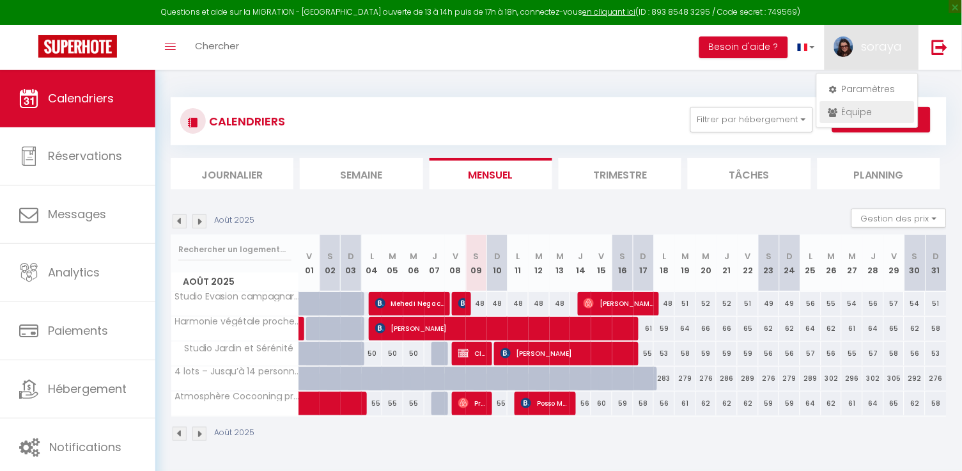
click at [854, 117] on link "Équipe" at bounding box center [867, 112] width 95 height 22
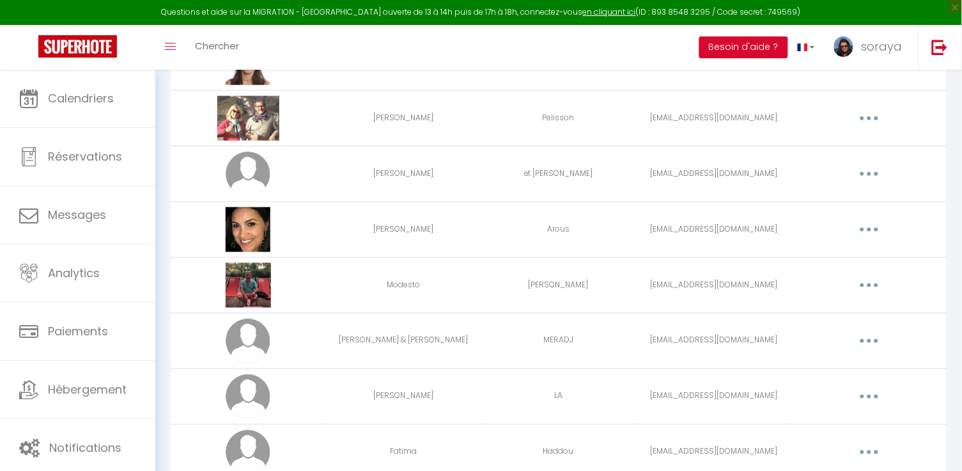
scroll to position [258, 0]
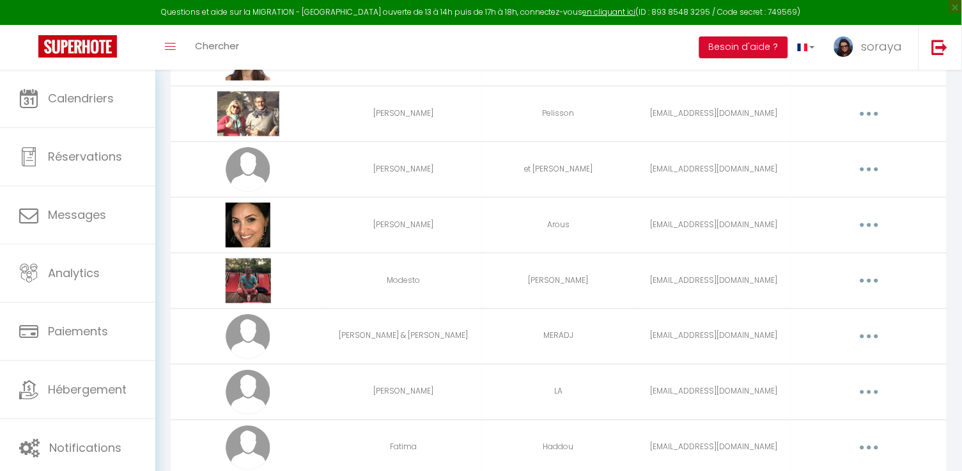
click at [876, 176] on button "button" at bounding box center [870, 169] width 36 height 20
click at [849, 196] on link "Editer" at bounding box center [836, 199] width 95 height 22
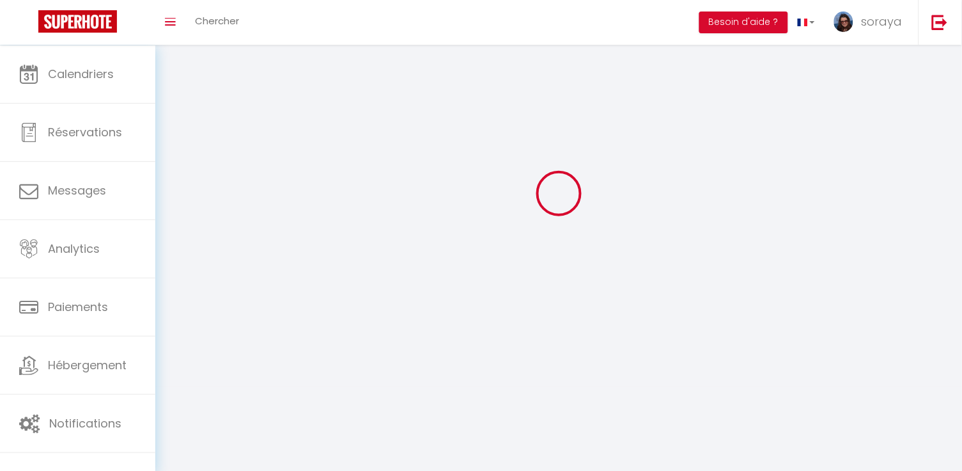
scroll to position [45, 0]
type input "[PERSON_NAME]"
type input "et [PERSON_NAME]"
type input "[EMAIL_ADDRESS][DOMAIN_NAME]"
type textarea "[URL][DOMAIN_NAME]"
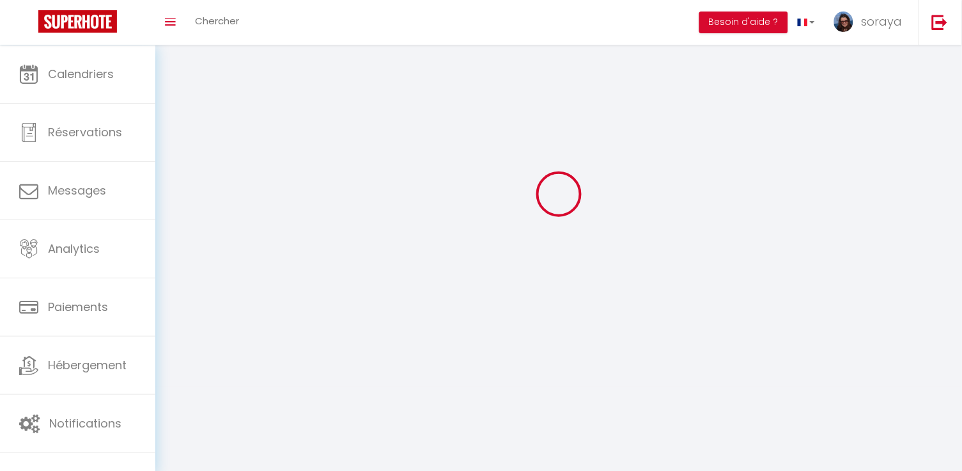
checkbox input "false"
checkbox input "true"
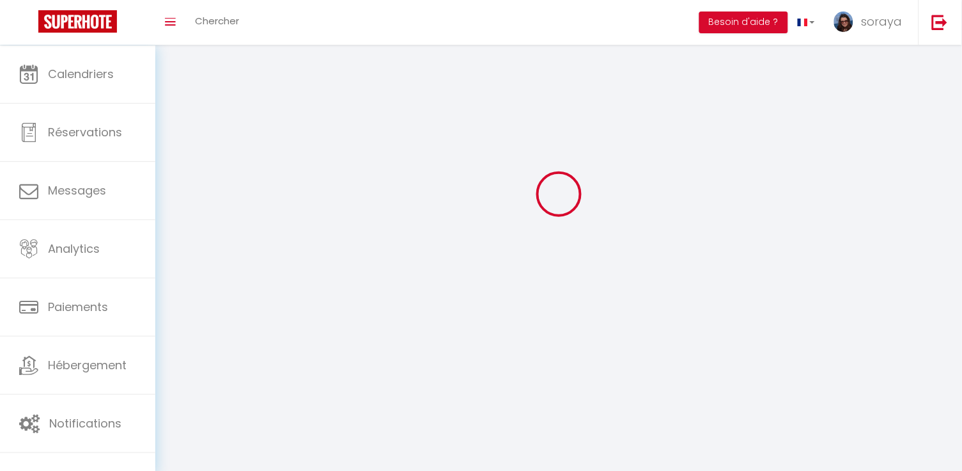
checkbox input "true"
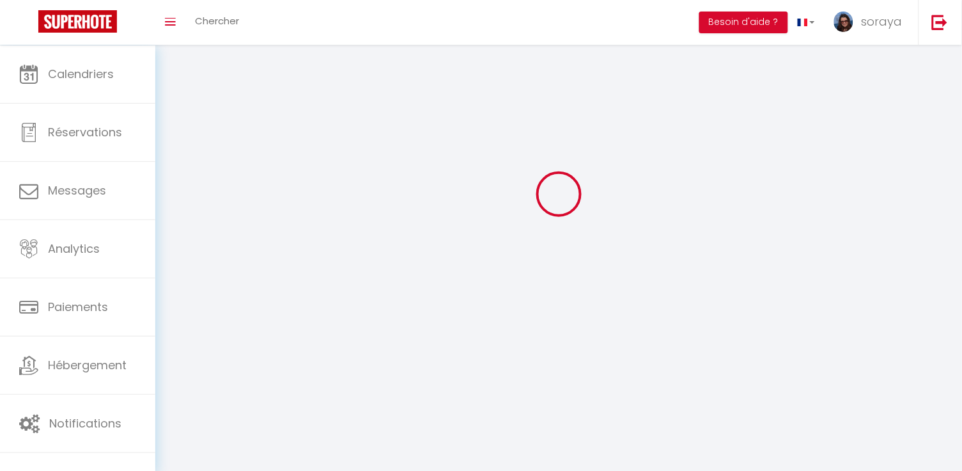
checkbox input "true"
checkbox input "false"
checkbox input "true"
checkbox input "false"
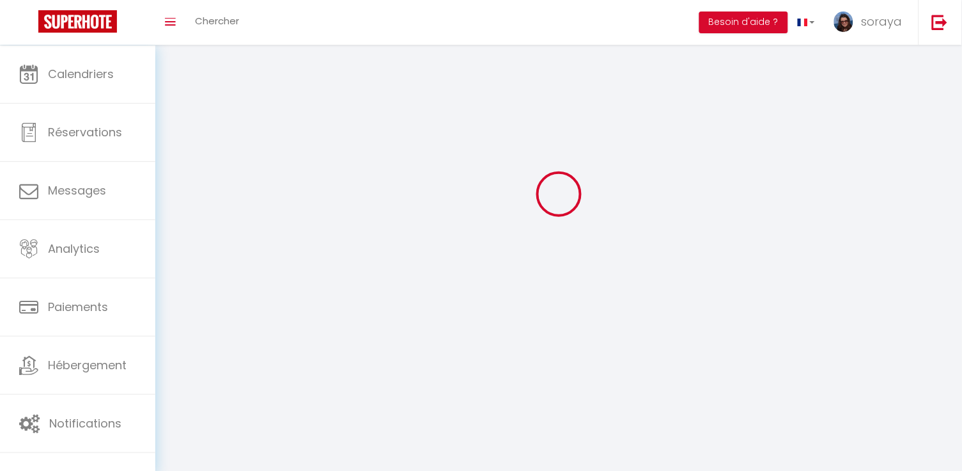
checkbox input "false"
select select
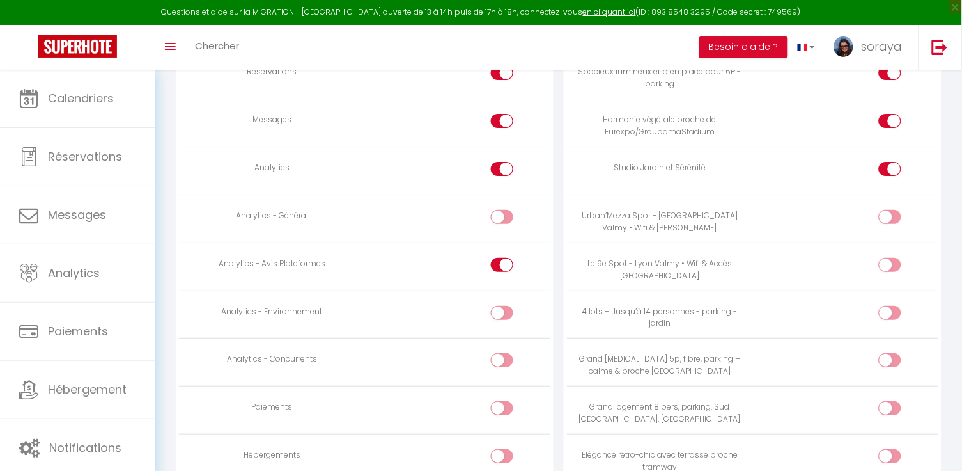
scroll to position [1024, 0]
click at [499, 165] on div at bounding box center [502, 172] width 22 height 14
click at [502, 165] on input "checkbox" at bounding box center [513, 174] width 22 height 19
checkbox input "false"
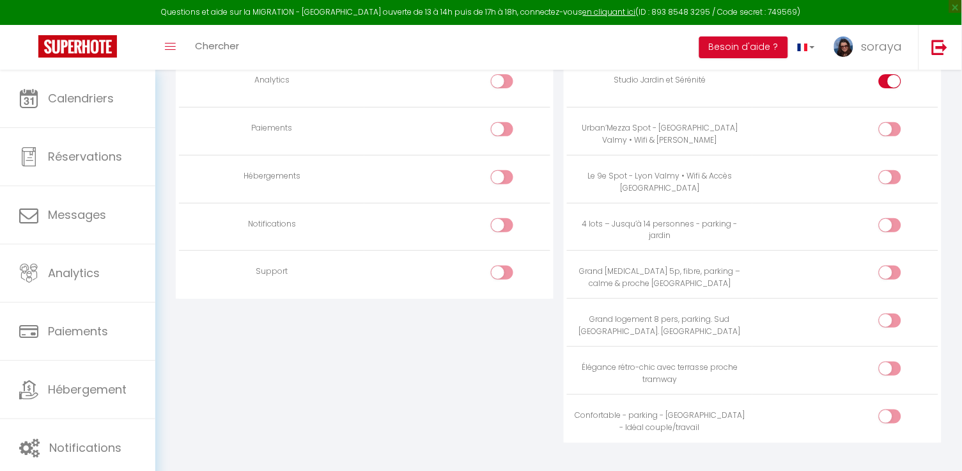
scroll to position [1115, 0]
click at [897, 219] on input "checkbox" at bounding box center [901, 228] width 22 height 19
checkbox input "true"
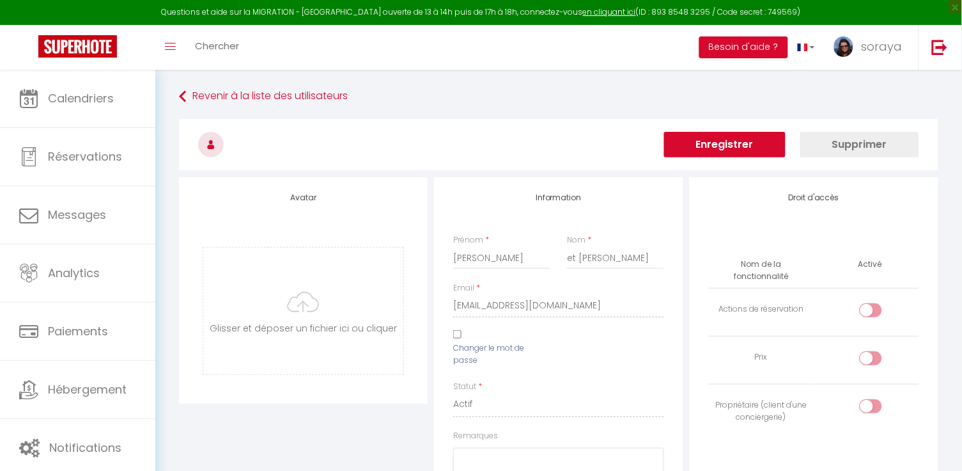
scroll to position [0, 0]
click at [756, 140] on button "Enregistrer" at bounding box center [725, 145] width 122 height 26
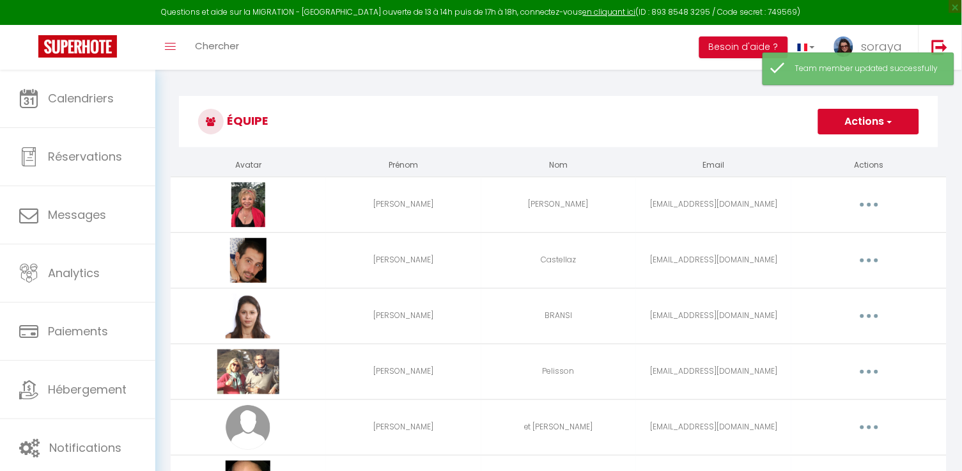
click at [868, 258] on icon "button" at bounding box center [870, 260] width 4 height 4
click at [843, 289] on link "Editer" at bounding box center [836, 290] width 95 height 22
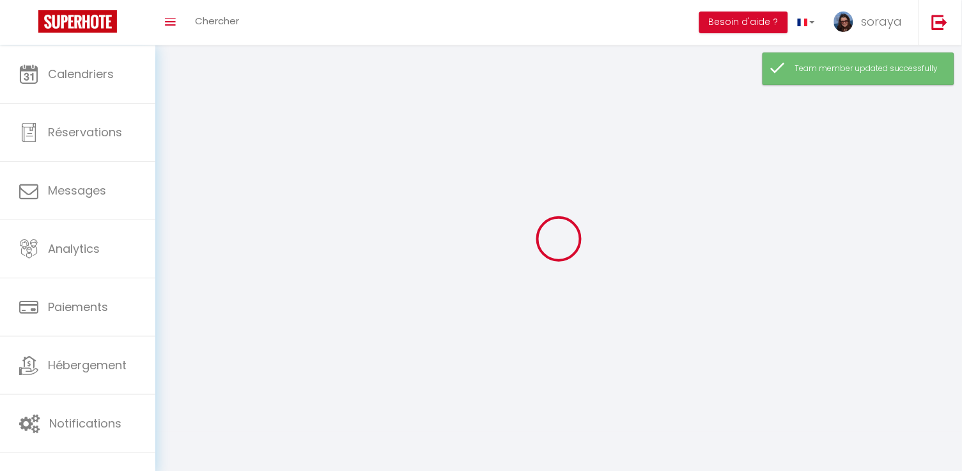
select select
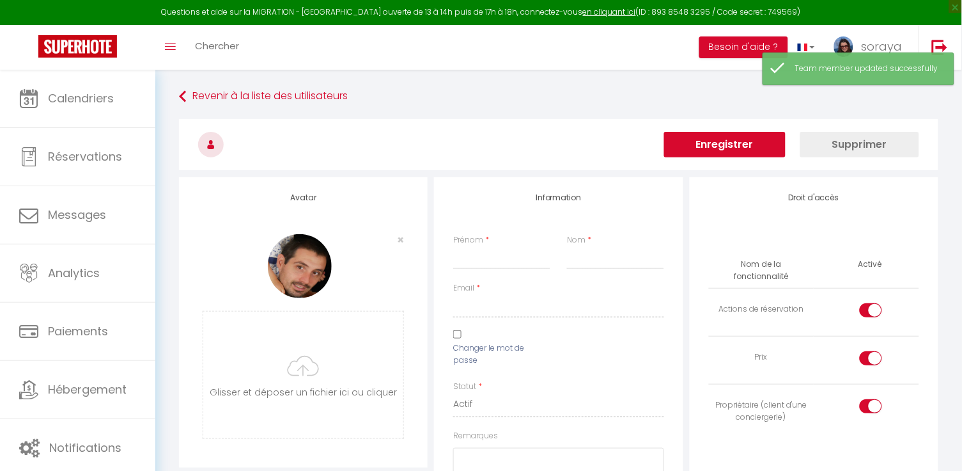
type input "[PERSON_NAME]"
type input "Castellaz"
type input "[EMAIL_ADDRESS][DOMAIN_NAME]"
select select
type textarea "[URL][DOMAIN_NAME]"
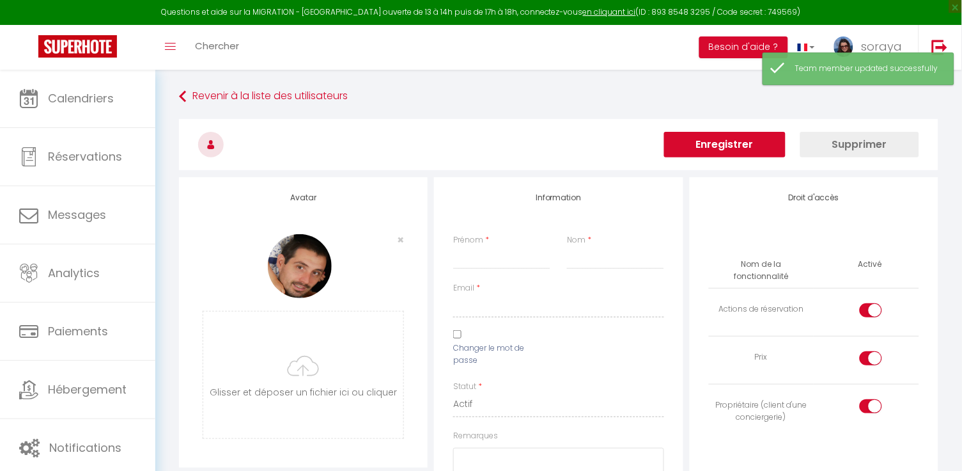
checkbox input "true"
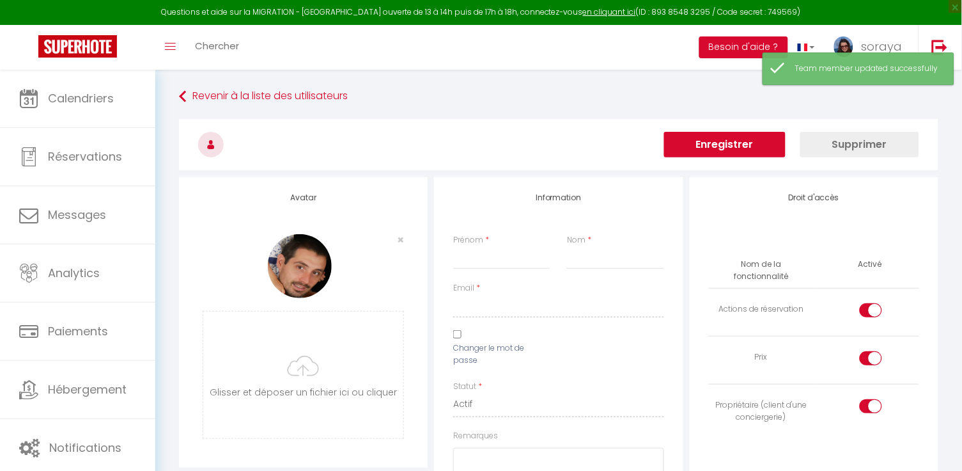
checkbox input "true"
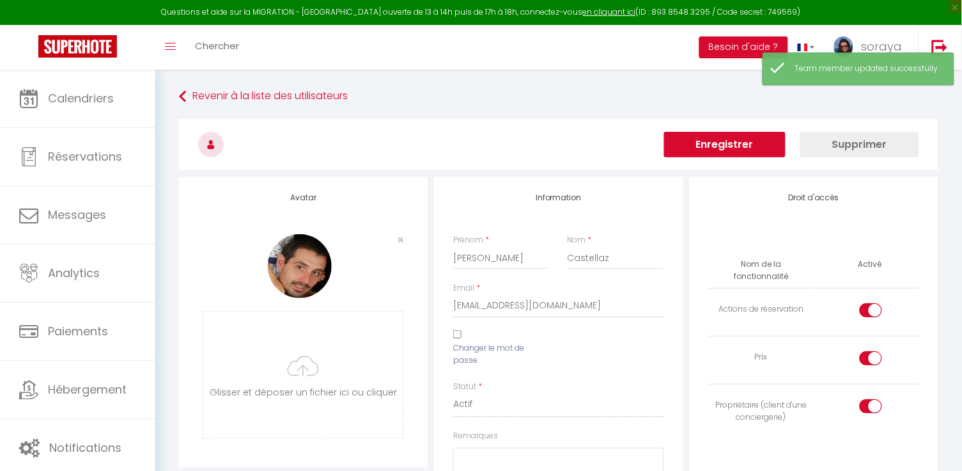
checkbox input "true"
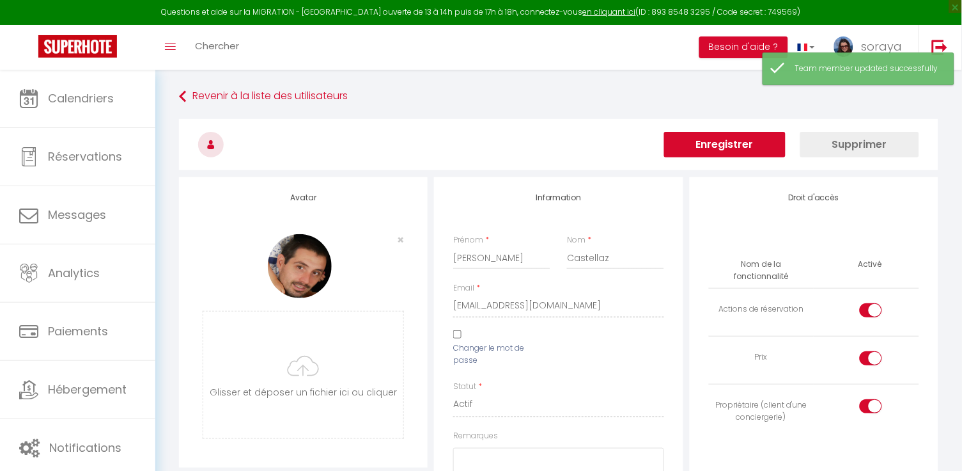
checkbox input "true"
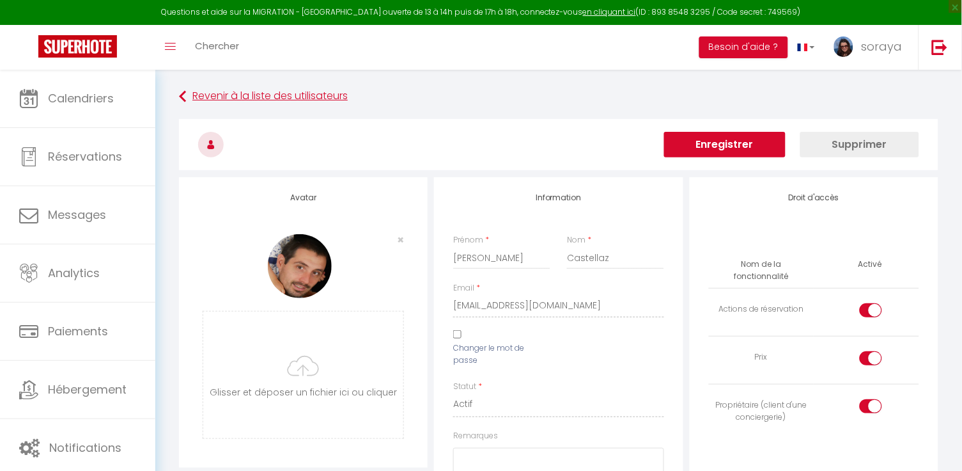
click at [296, 97] on link "Revenir à la liste des utilisateurs" at bounding box center [559, 96] width 760 height 23
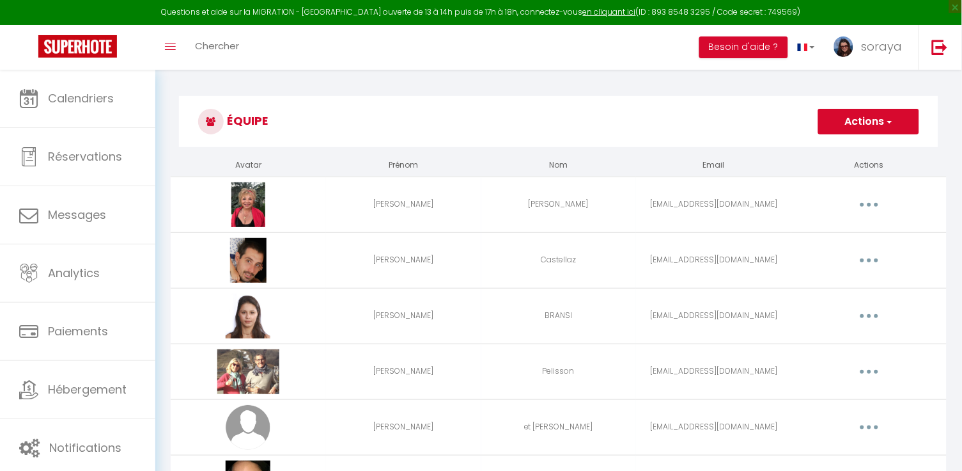
click at [870, 206] on icon "button" at bounding box center [870, 205] width 4 height 4
click at [843, 233] on link "Editer" at bounding box center [836, 234] width 95 height 22
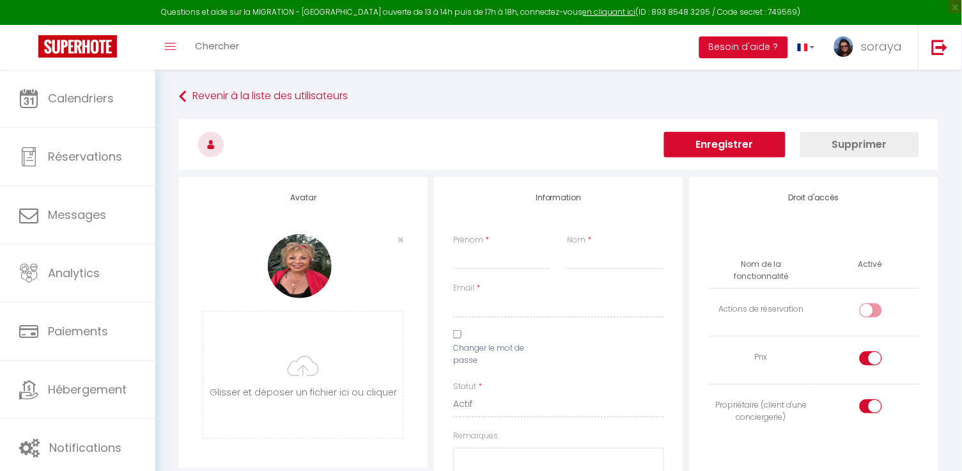
type input "[PERSON_NAME]"
type input "[EMAIL_ADDRESS][DOMAIN_NAME]"
type textarea "[URL][DOMAIN_NAME]"
checkbox input "false"
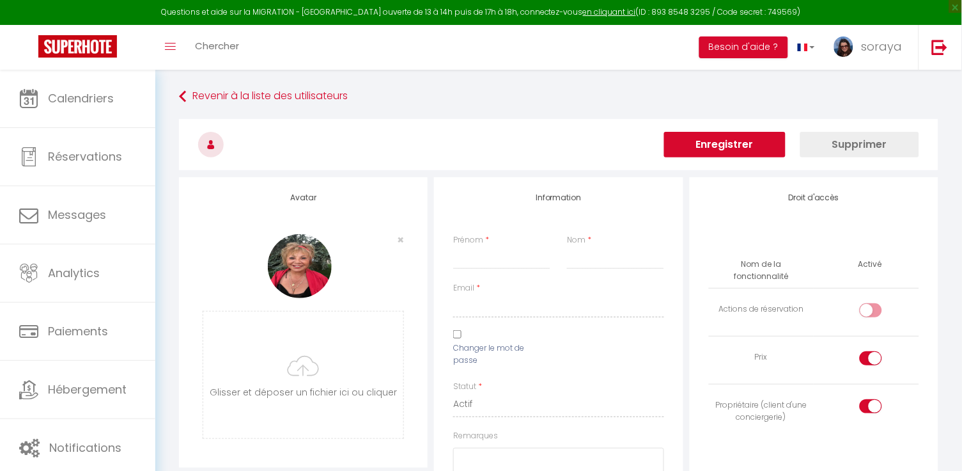
checkbox input "true"
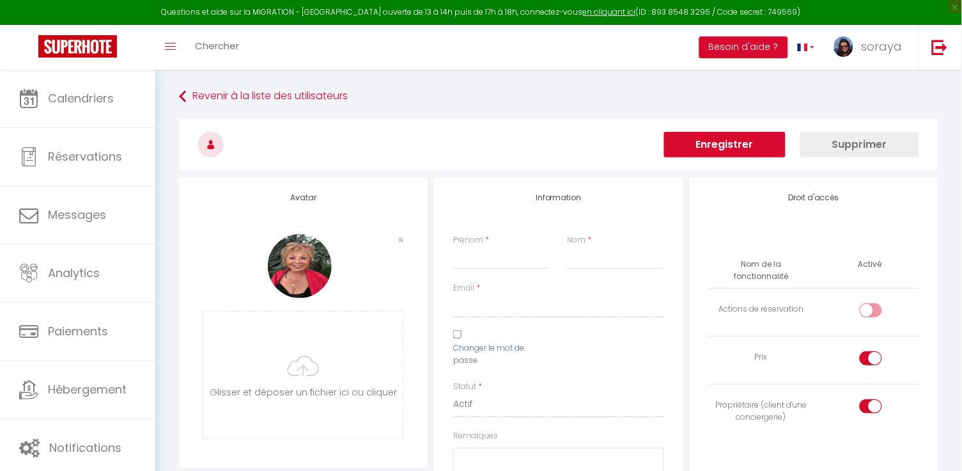
checkbox input "true"
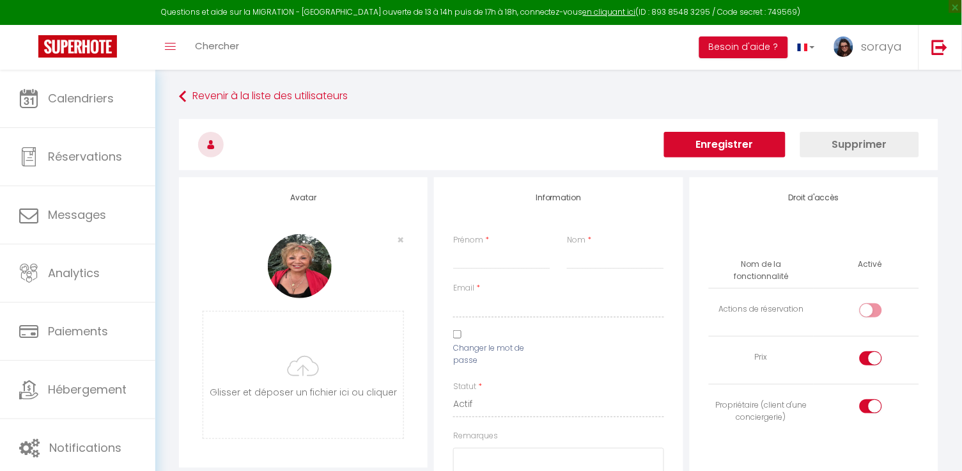
checkbox input "true"
checkbox input "false"
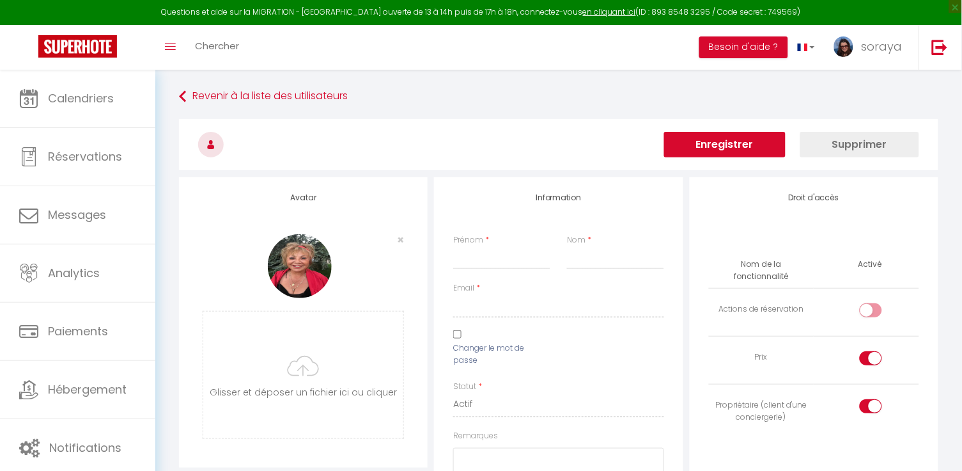
checkbox input "false"
click at [334, 100] on link "Revenir à la liste des utilisateurs" at bounding box center [559, 96] width 760 height 23
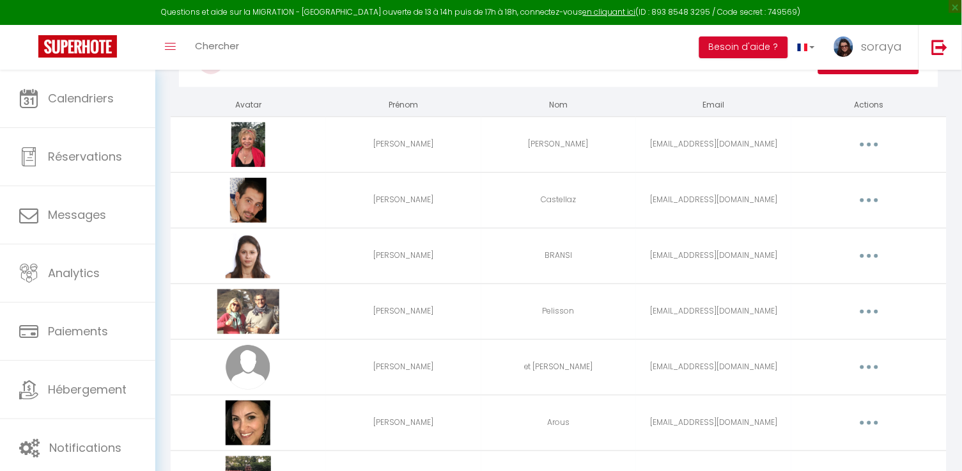
scroll to position [62, 0]
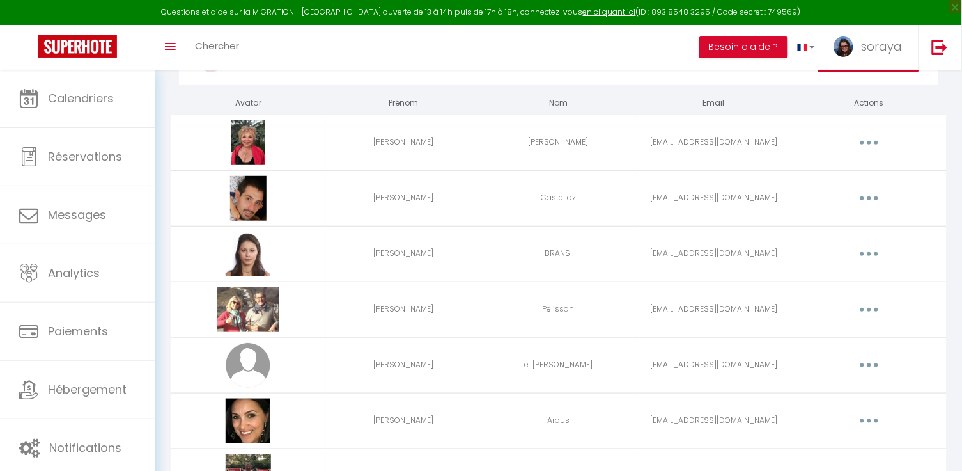
click at [863, 310] on button "button" at bounding box center [870, 309] width 36 height 20
click at [843, 335] on link "Editer" at bounding box center [836, 339] width 95 height 22
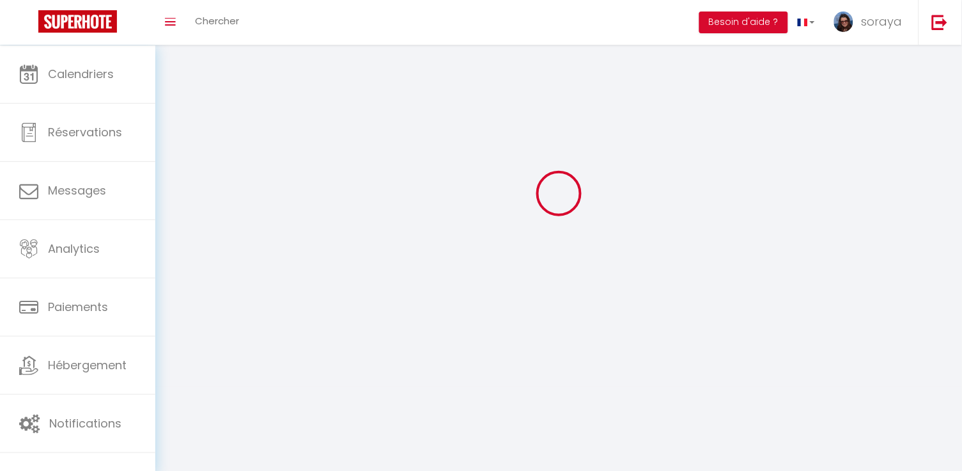
scroll to position [45, 0]
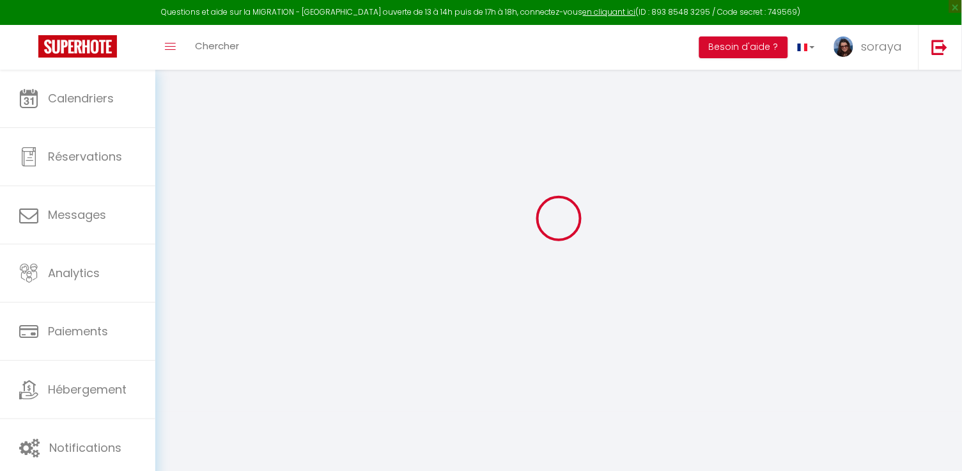
type input "[PERSON_NAME]"
type input "Pelisson"
type input "[EMAIL_ADDRESS][DOMAIN_NAME]"
type textarea "[URL][DOMAIN_NAME]"
checkbox input "false"
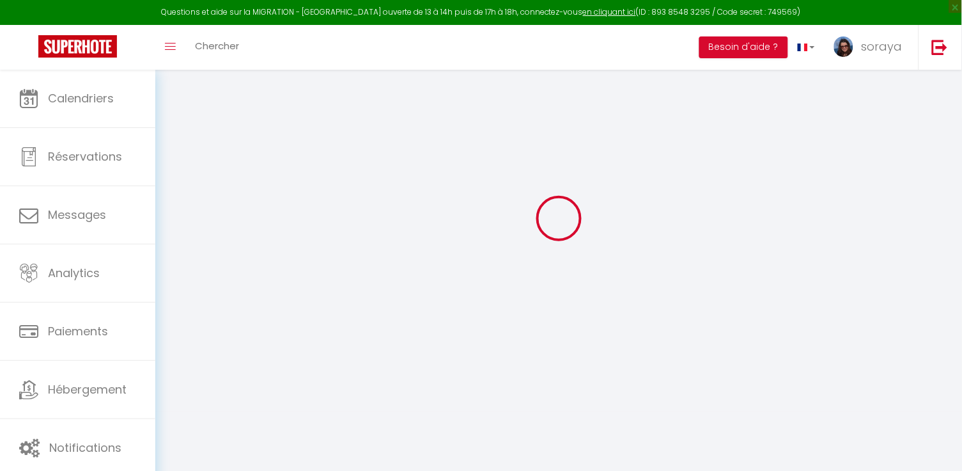
checkbox input "true"
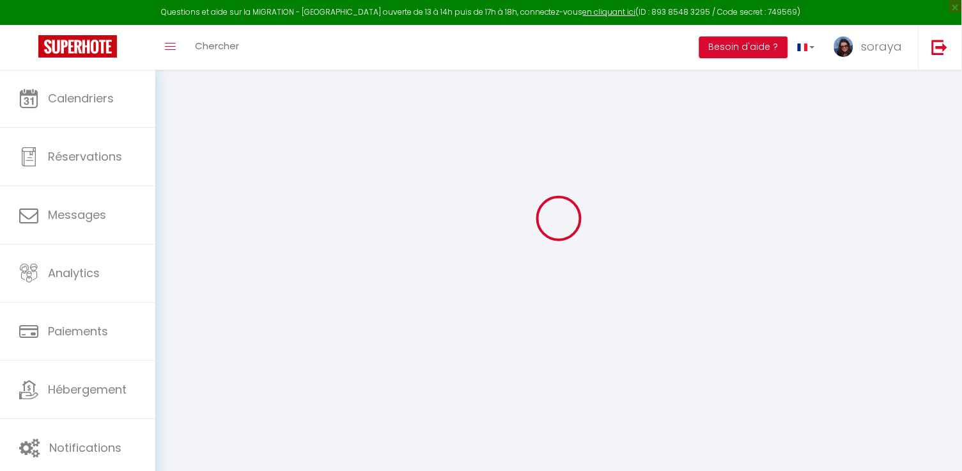
checkbox input "true"
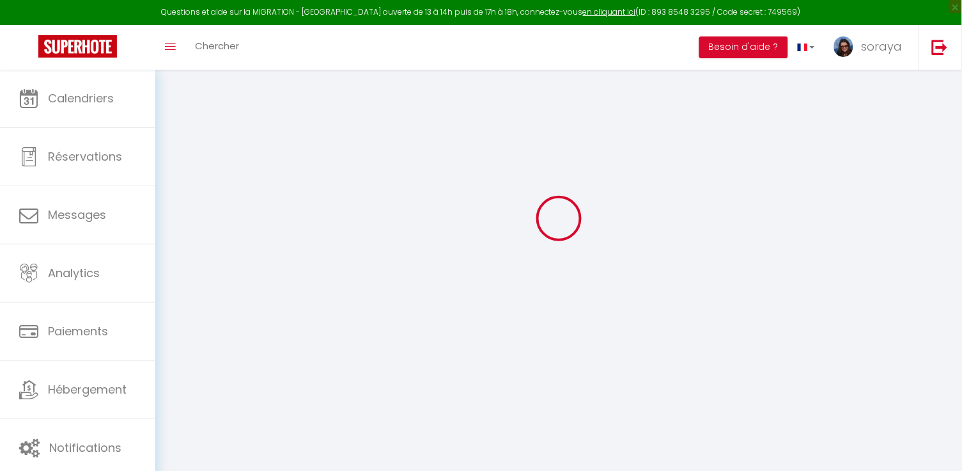
checkbox input "true"
checkbox input "false"
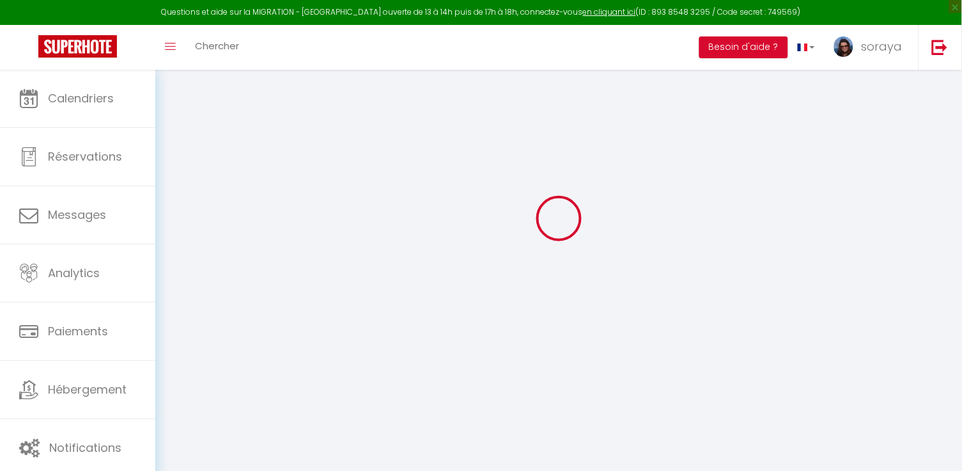
checkbox input "false"
select select
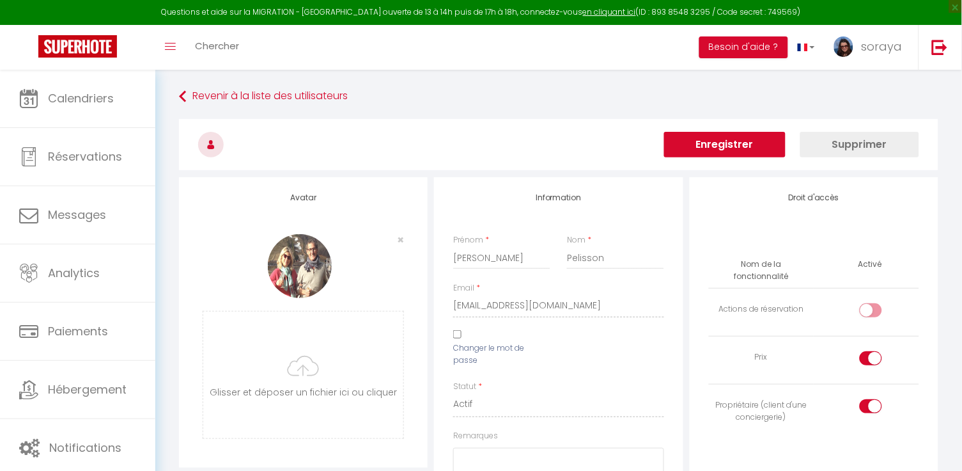
scroll to position [0, 0]
click at [332, 102] on link "Revenir à la liste des utilisateurs" at bounding box center [559, 96] width 760 height 23
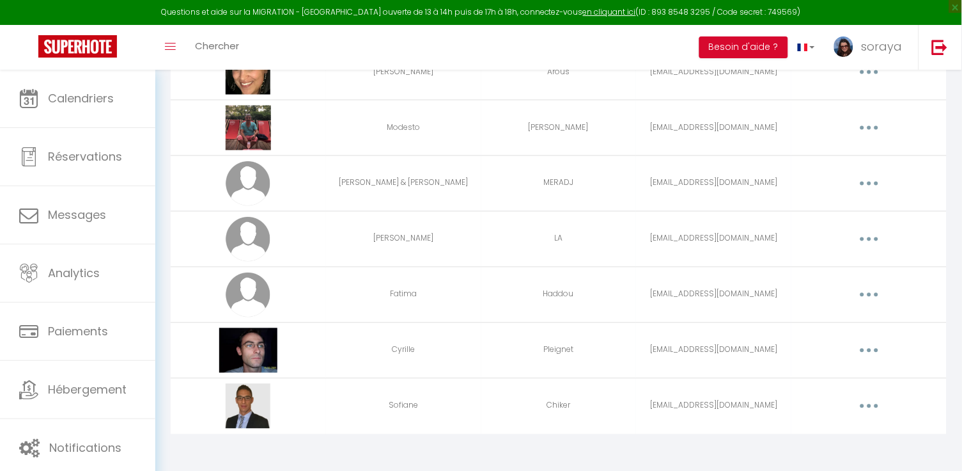
scroll to position [411, 0]
click at [875, 180] on button "button" at bounding box center [870, 183] width 36 height 20
click at [839, 207] on link "Editer" at bounding box center [836, 212] width 95 height 22
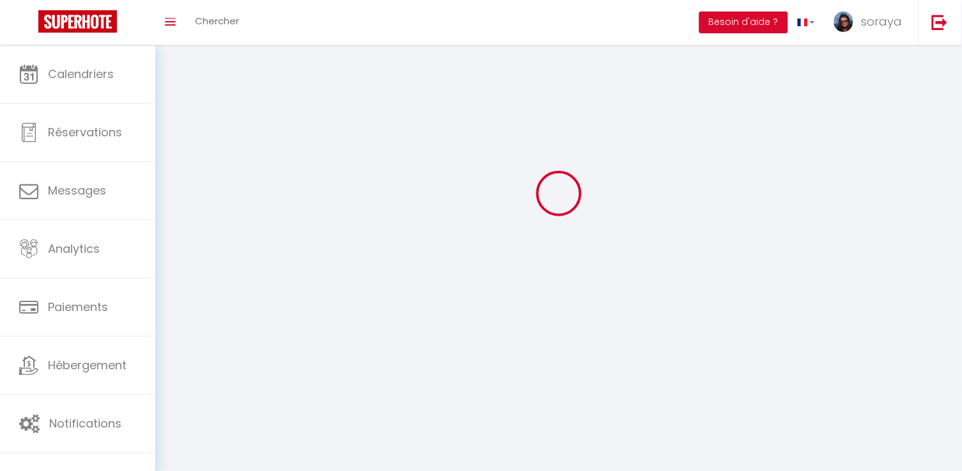
scroll to position [45, 0]
select select
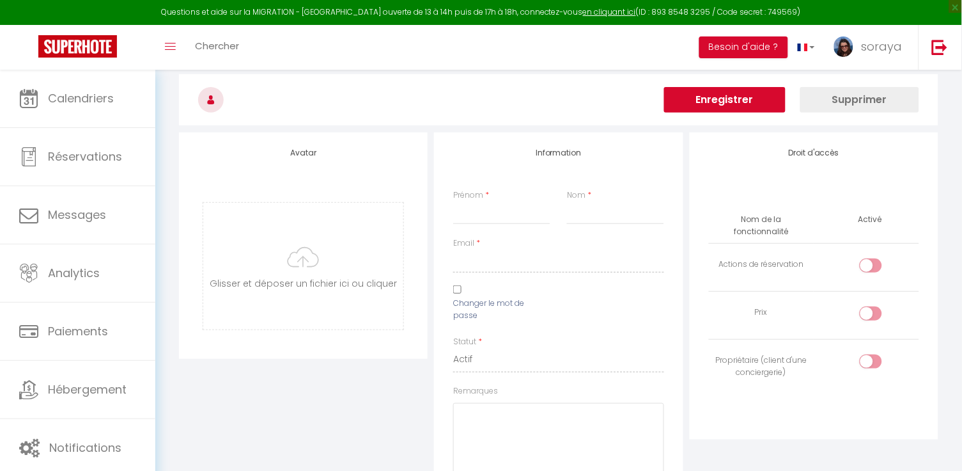
type input "[PERSON_NAME] & [PERSON_NAME]"
type input "MERADJ"
type input "[EMAIL_ADDRESS][DOMAIN_NAME]"
select select
type textarea "[URL][DOMAIN_NAME]"
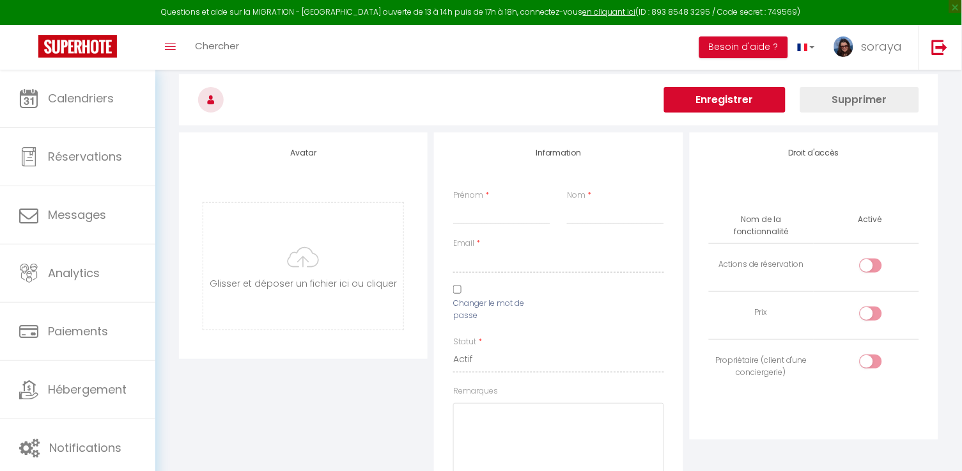
checkbox input "false"
checkbox input "true"
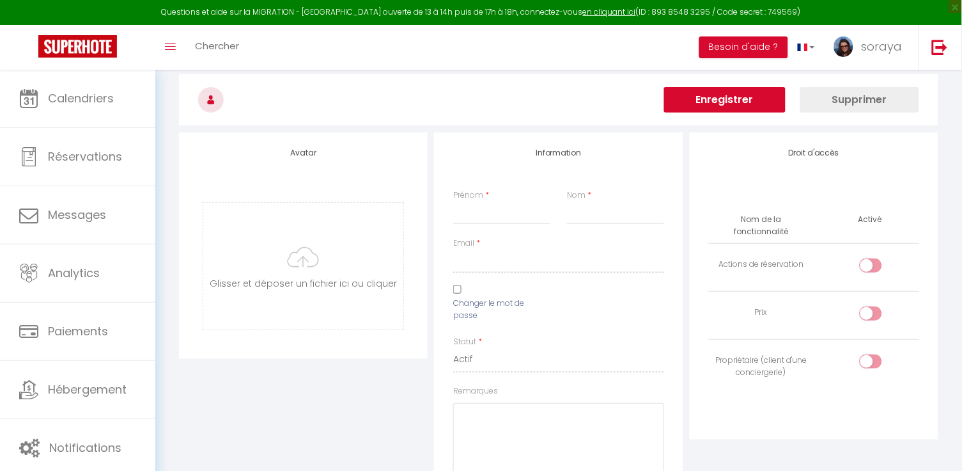
checkbox input "true"
checkbox input "false"
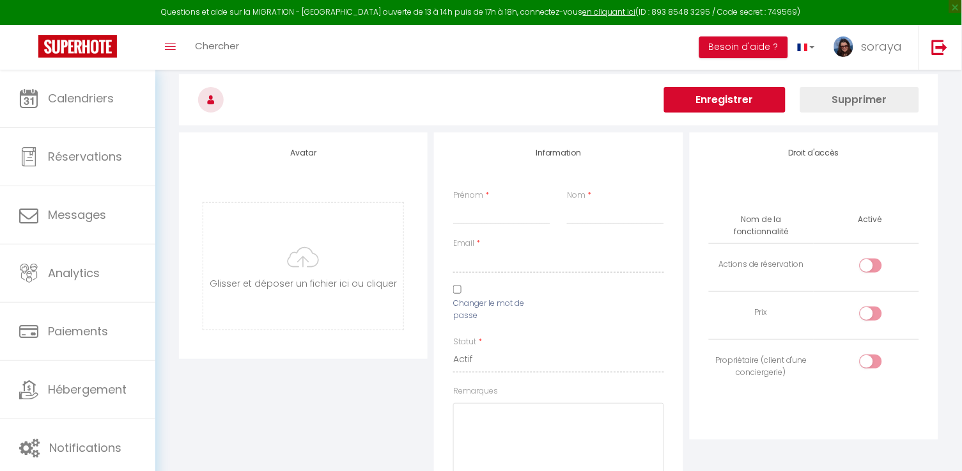
checkbox input "false"
checkbox input "true"
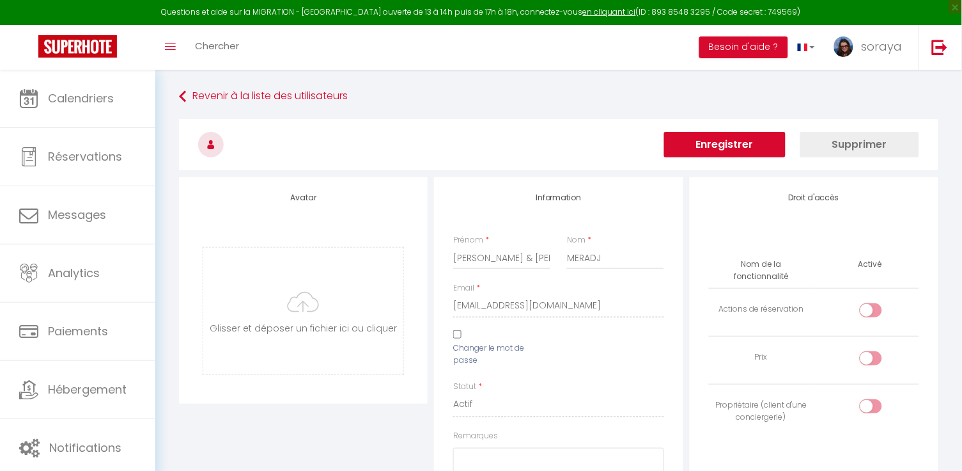
scroll to position [0, 0]
click at [356, 95] on link "Revenir à la liste des utilisateurs" at bounding box center [559, 96] width 760 height 23
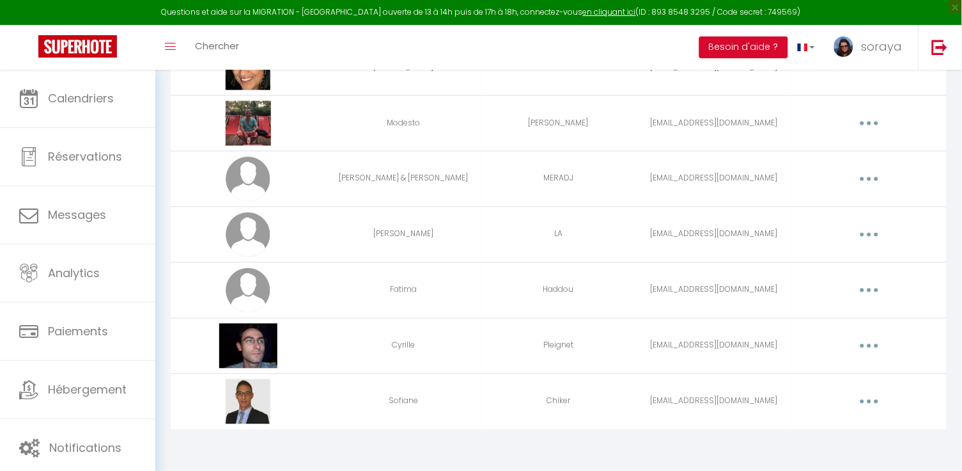
scroll to position [420, 0]
click at [867, 236] on button "button" at bounding box center [870, 234] width 36 height 20
click at [828, 288] on link "Supprimer" at bounding box center [836, 287] width 95 height 22
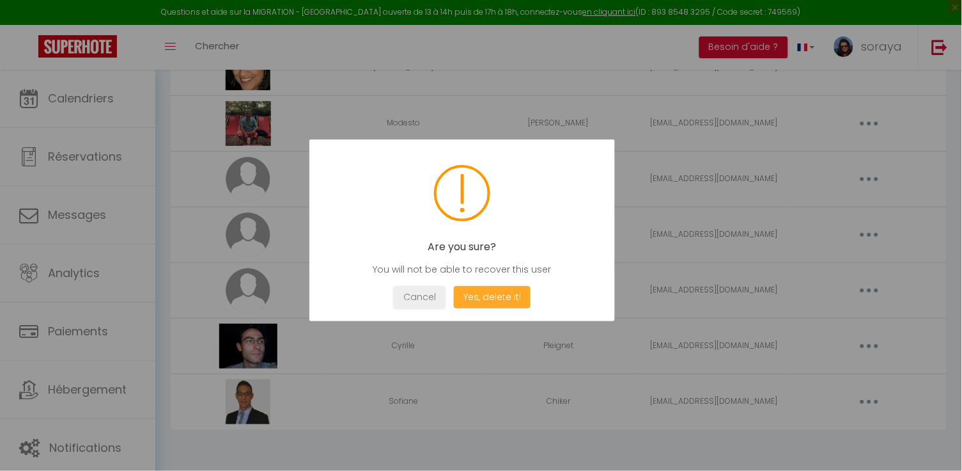
click at [517, 295] on button "Yes, delete it!" at bounding box center [492, 297] width 77 height 22
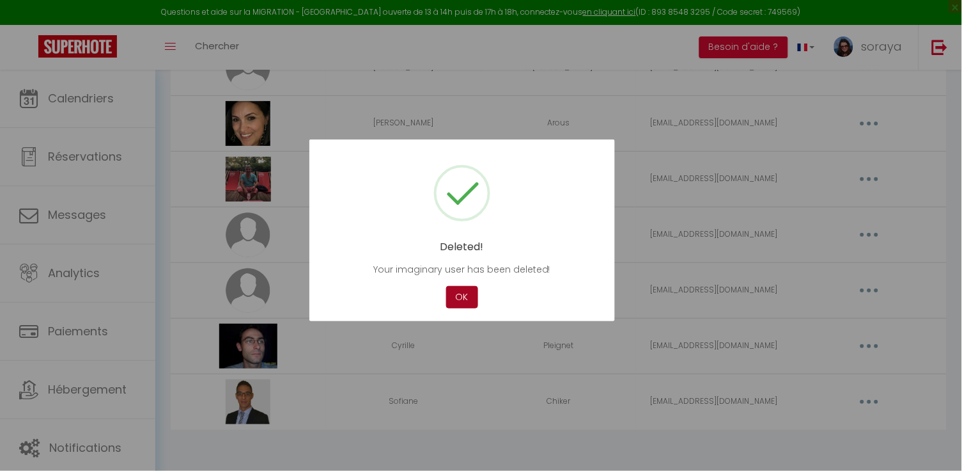
scroll to position [365, 0]
click at [470, 297] on button "OK" at bounding box center [462, 297] width 32 height 22
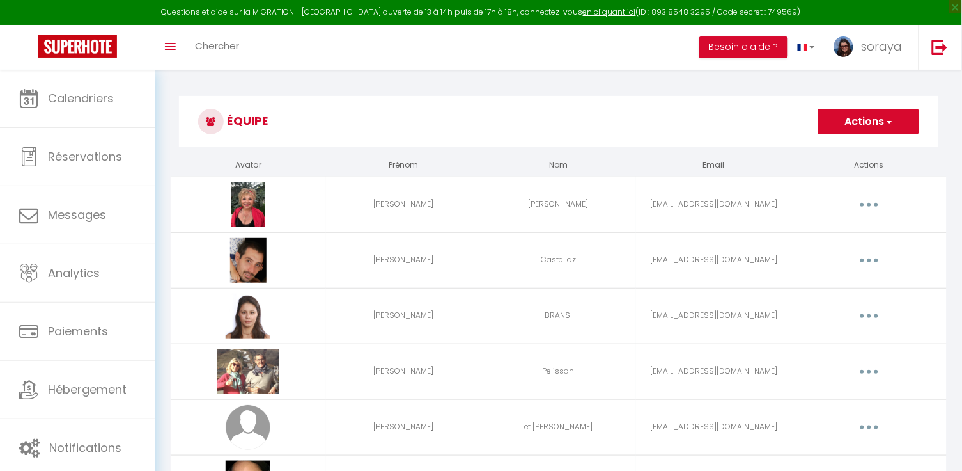
scroll to position [0, 0]
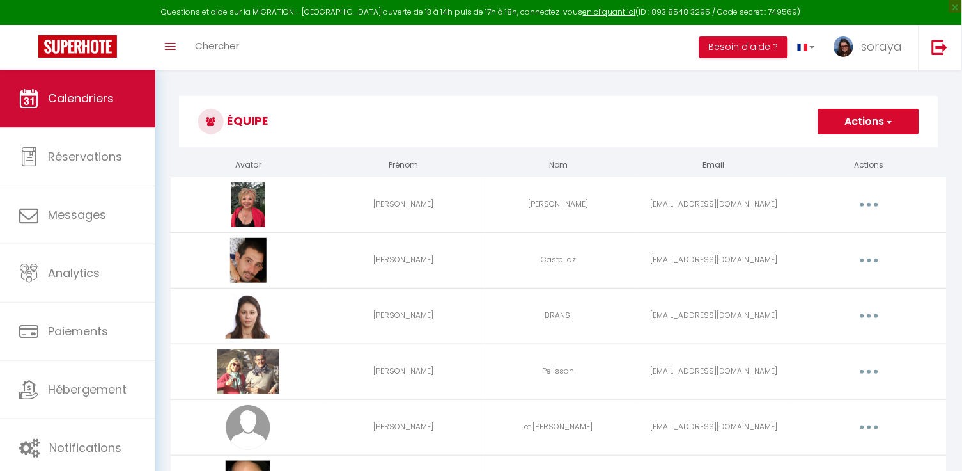
click at [97, 89] on link "Calendriers" at bounding box center [77, 99] width 155 height 58
